Goal: Transaction & Acquisition: Purchase product/service

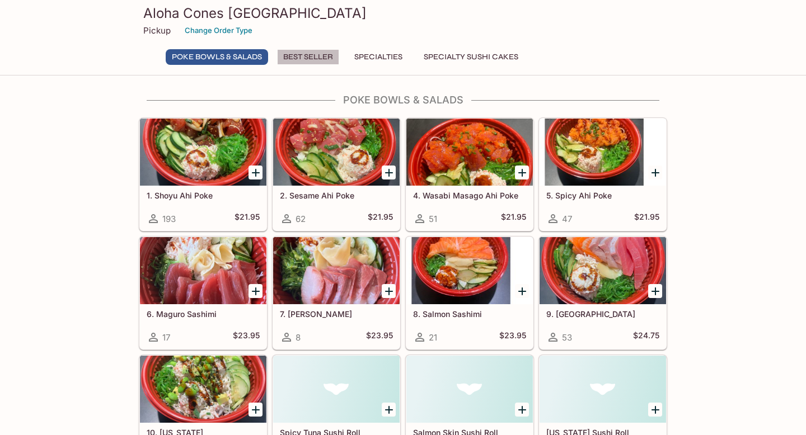
click at [321, 61] on button "Best Seller" at bounding box center [308, 57] width 62 height 16
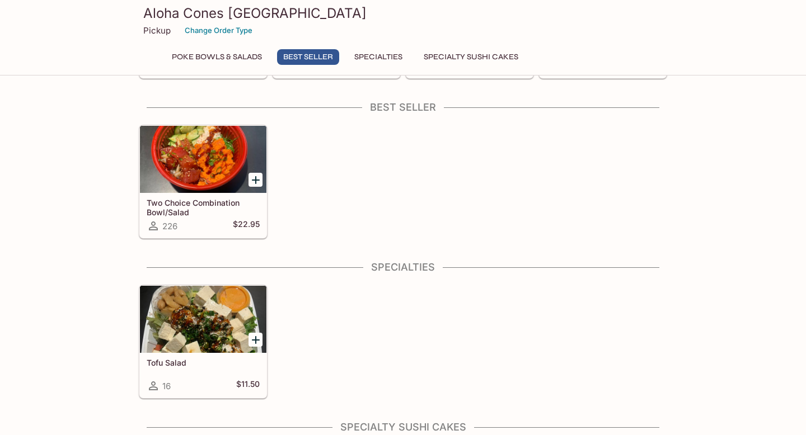
scroll to position [396, 0]
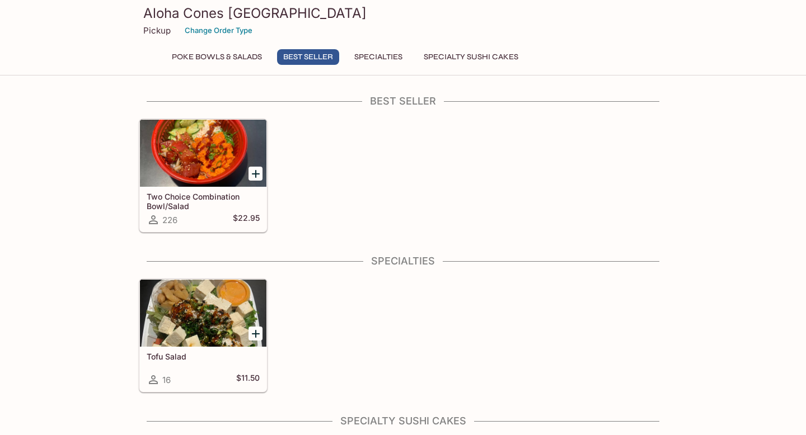
click at [390, 63] on button "Specialties" at bounding box center [378, 57] width 60 height 16
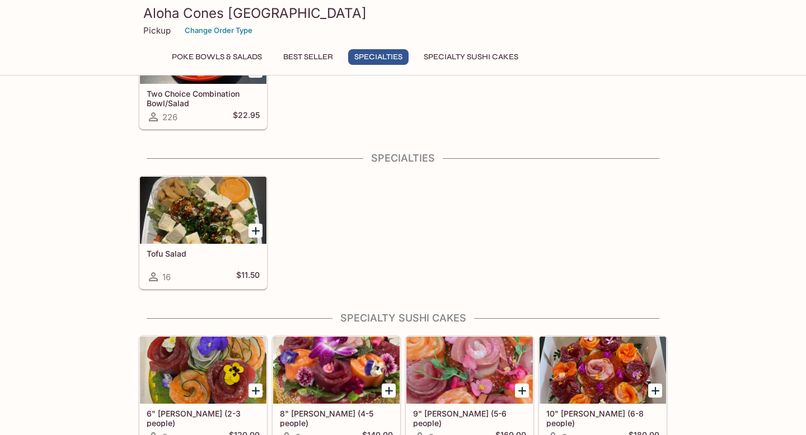
scroll to position [556, 0]
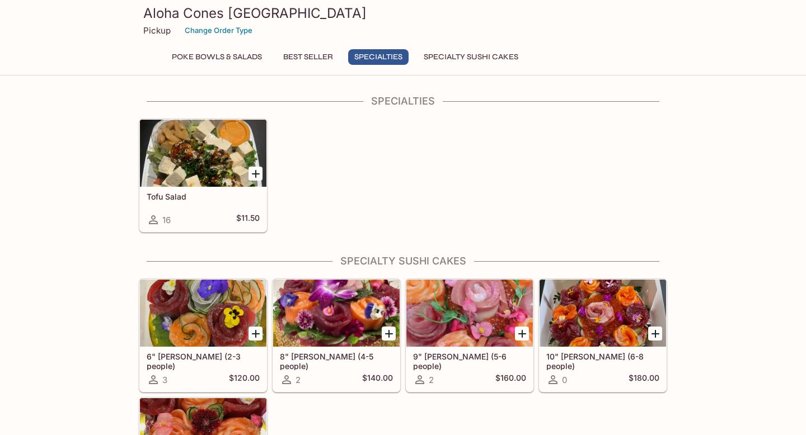
click at [298, 57] on button "Best Seller" at bounding box center [308, 57] width 62 height 16
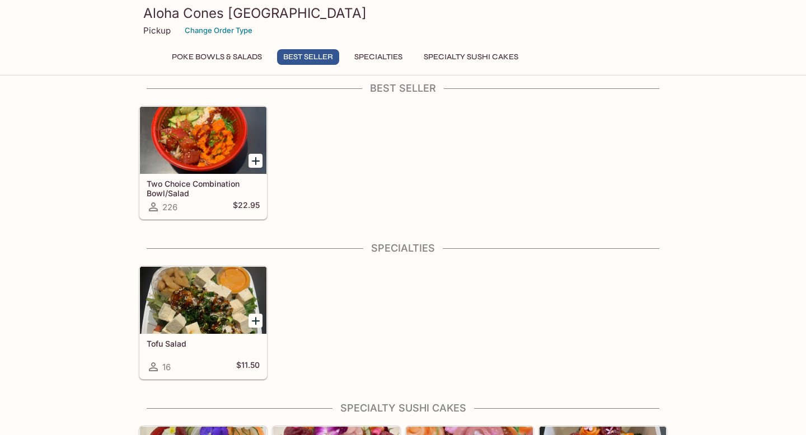
scroll to position [396, 0]
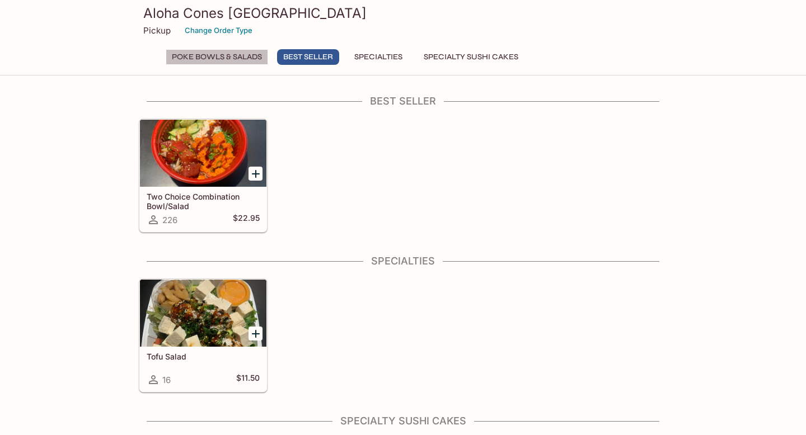
click at [226, 58] on button "Poke Bowls & Salads" at bounding box center [217, 57] width 102 height 16
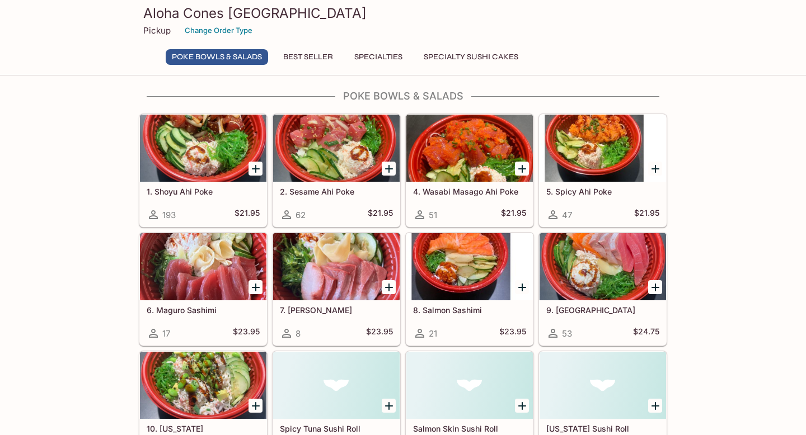
scroll to position [0, 0]
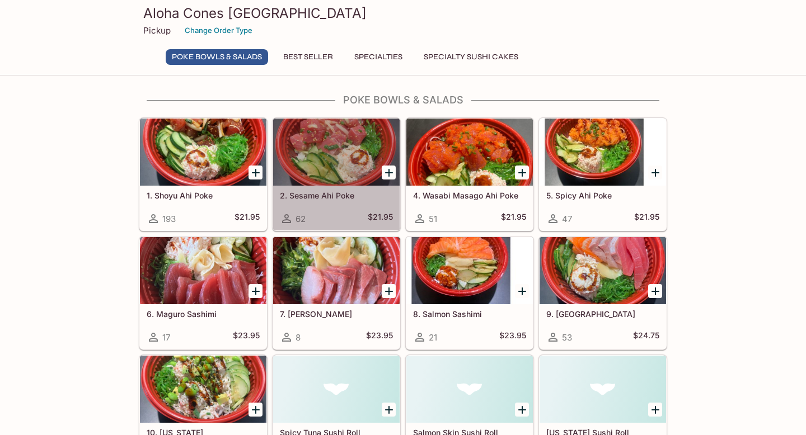
click at [340, 200] on div "2. Sesame Ahi Poke 62 $21.95" at bounding box center [336, 208] width 126 height 45
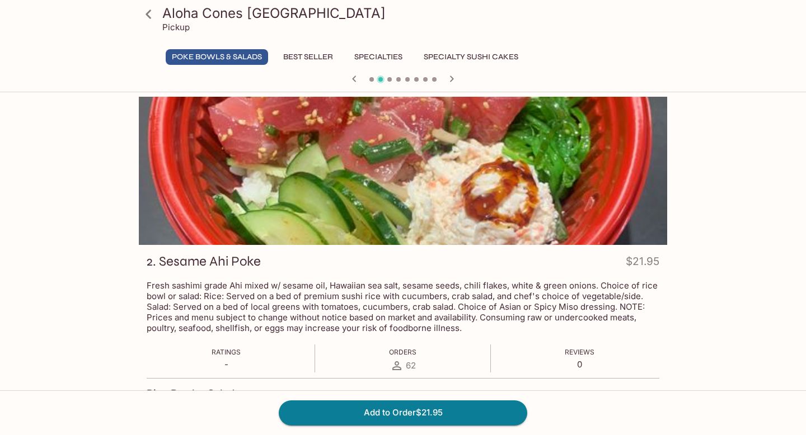
click at [456, 75] on icon "button" at bounding box center [451, 78] width 13 height 13
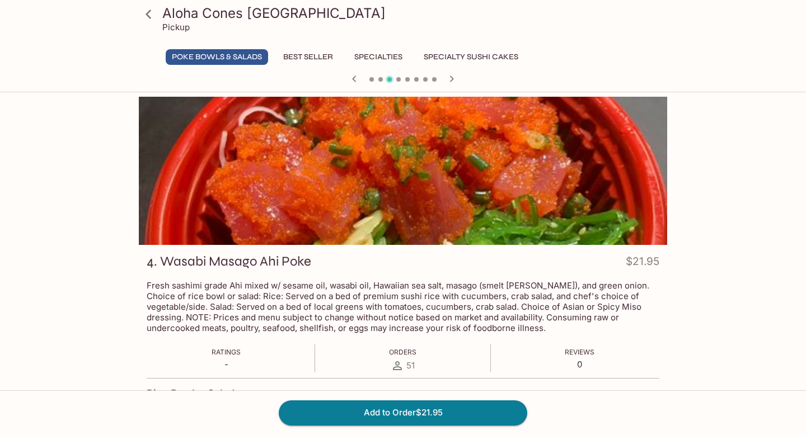
click at [354, 78] on icon "button" at bounding box center [354, 78] width 13 height 13
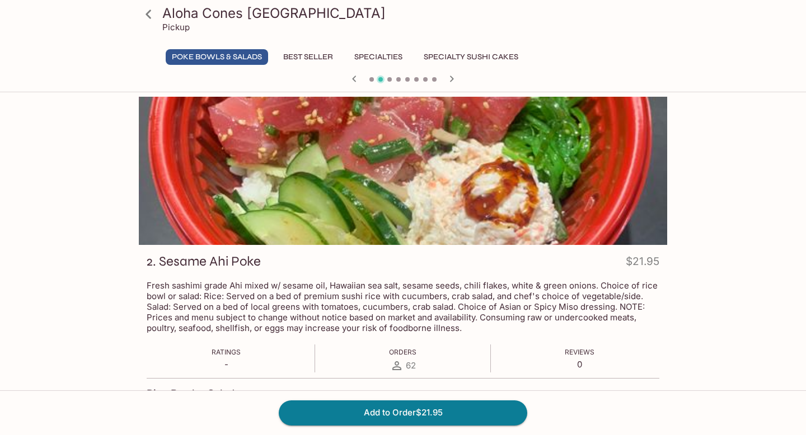
click at [453, 76] on icon "button" at bounding box center [451, 78] width 13 height 13
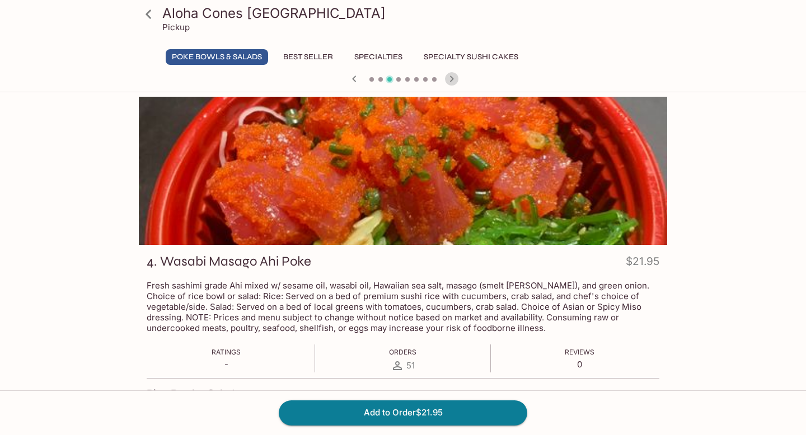
click at [453, 76] on icon "button" at bounding box center [451, 78] width 13 height 13
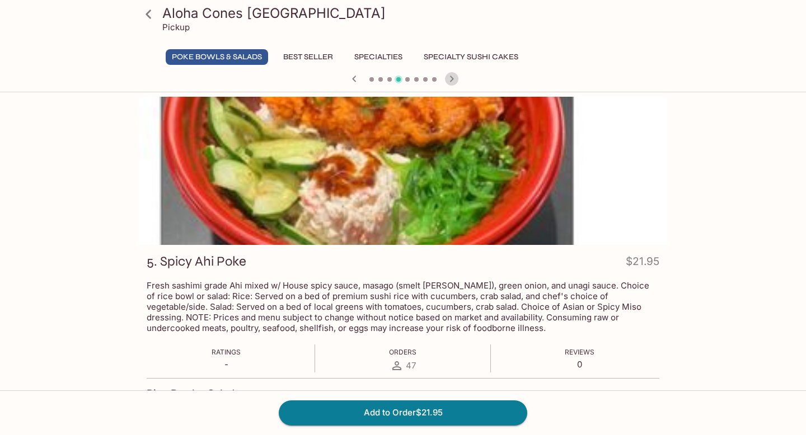
click at [453, 76] on icon "button" at bounding box center [451, 78] width 13 height 13
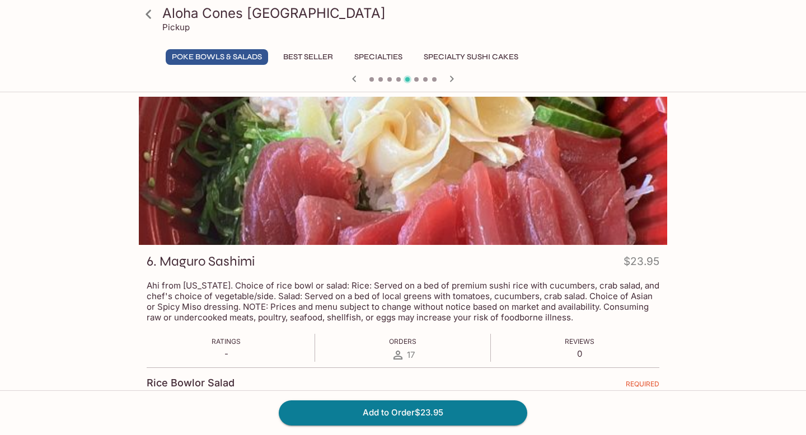
click at [450, 79] on icon "button" at bounding box center [451, 78] width 13 height 13
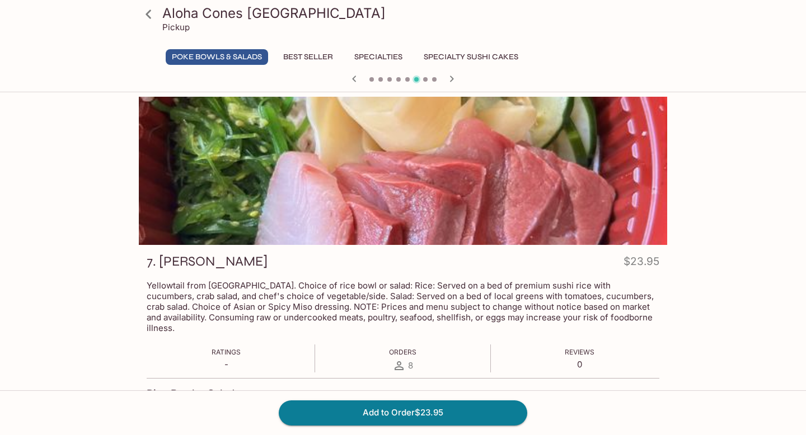
click at [450, 80] on icon "button" at bounding box center [451, 78] width 13 height 13
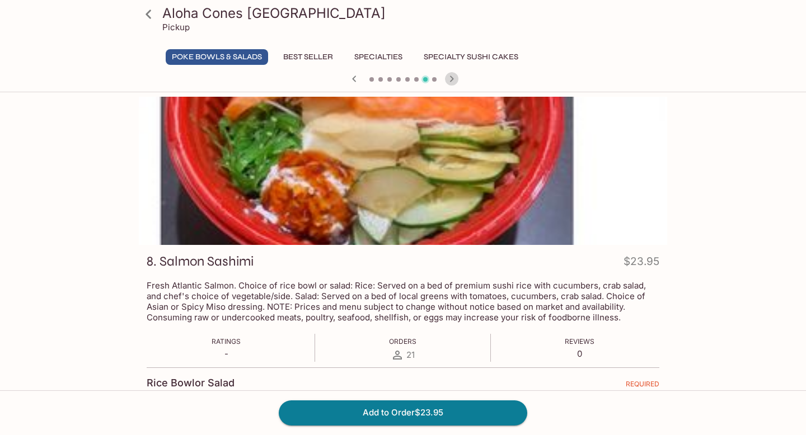
click at [450, 80] on icon "button" at bounding box center [451, 78] width 13 height 13
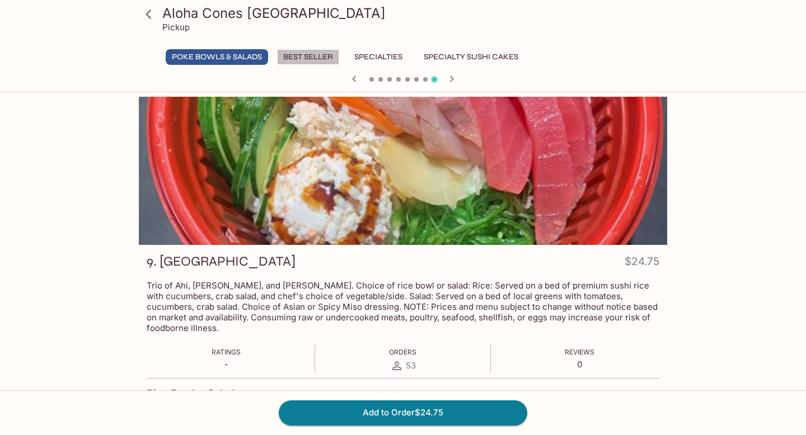
click at [324, 55] on button "Best Seller" at bounding box center [308, 57] width 62 height 16
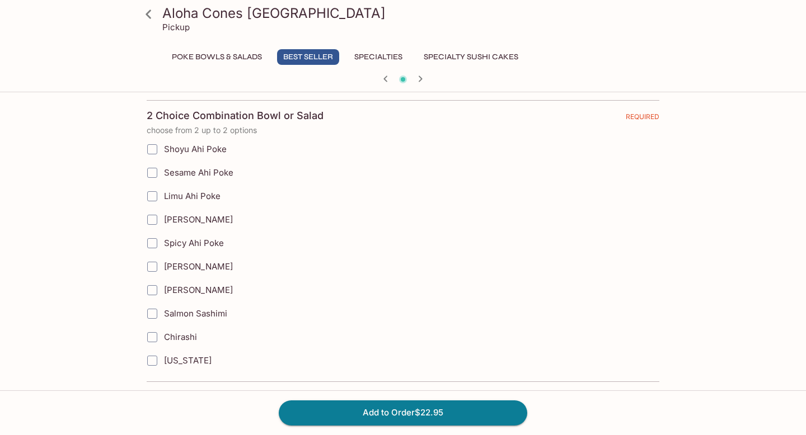
scroll to position [640, 0]
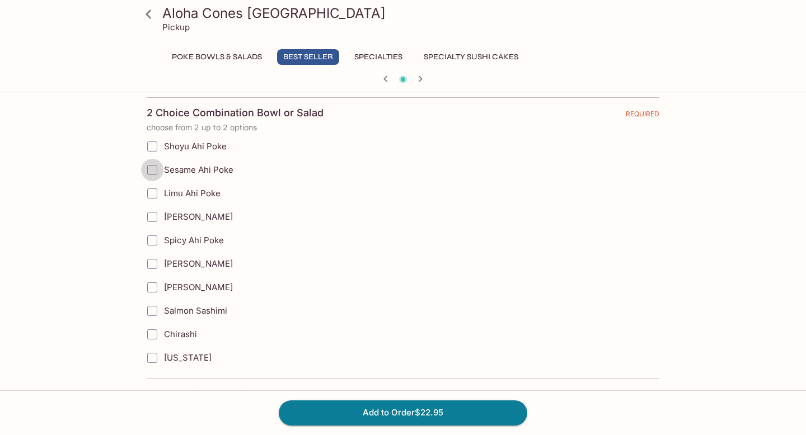
click at [153, 171] on input "Sesame Ahi Poke" at bounding box center [152, 170] width 22 height 22
click at [153, 194] on input "Limu Ahi Poke" at bounding box center [152, 193] width 22 height 22
checkbox input "true"
click at [151, 313] on input "Salmon Sashimi" at bounding box center [152, 311] width 22 height 22
checkbox input "true"
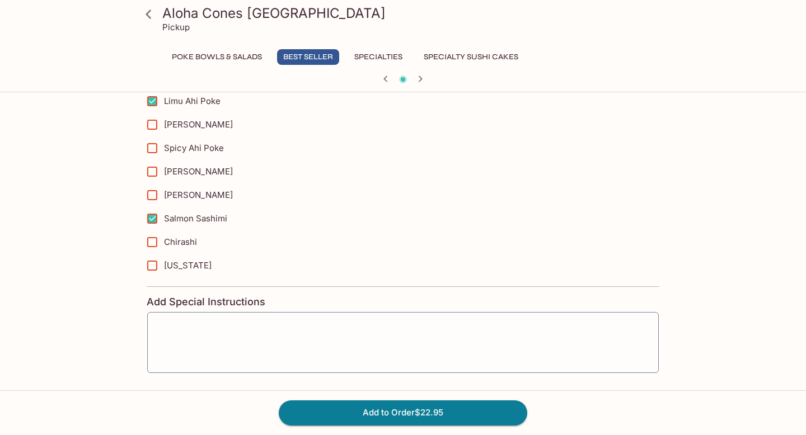
scroll to position [775, 0]
